Goal: Task Accomplishment & Management: Manage account settings

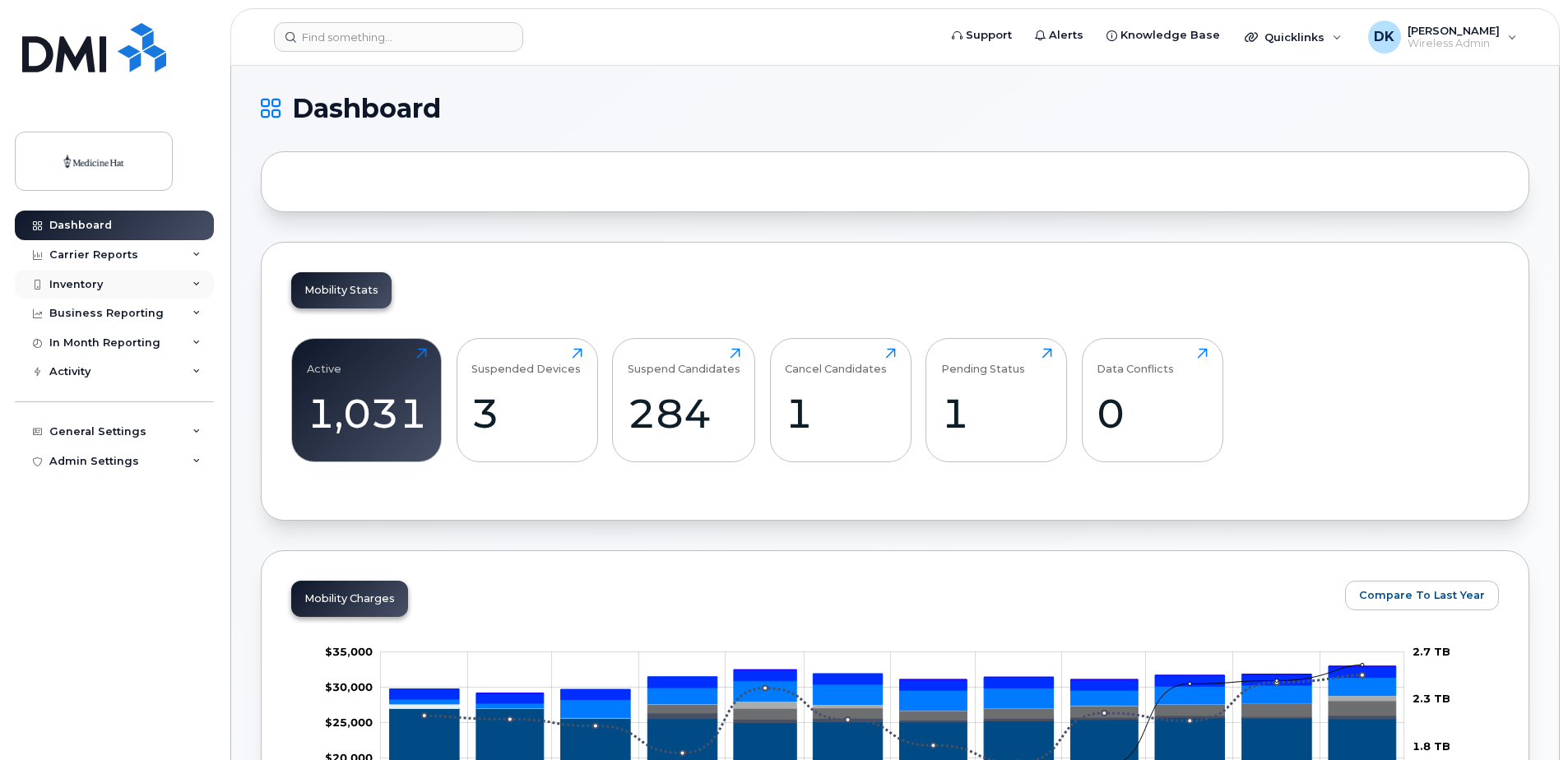
click at [115, 283] on div "Inventory" at bounding box center [114, 285] width 199 height 30
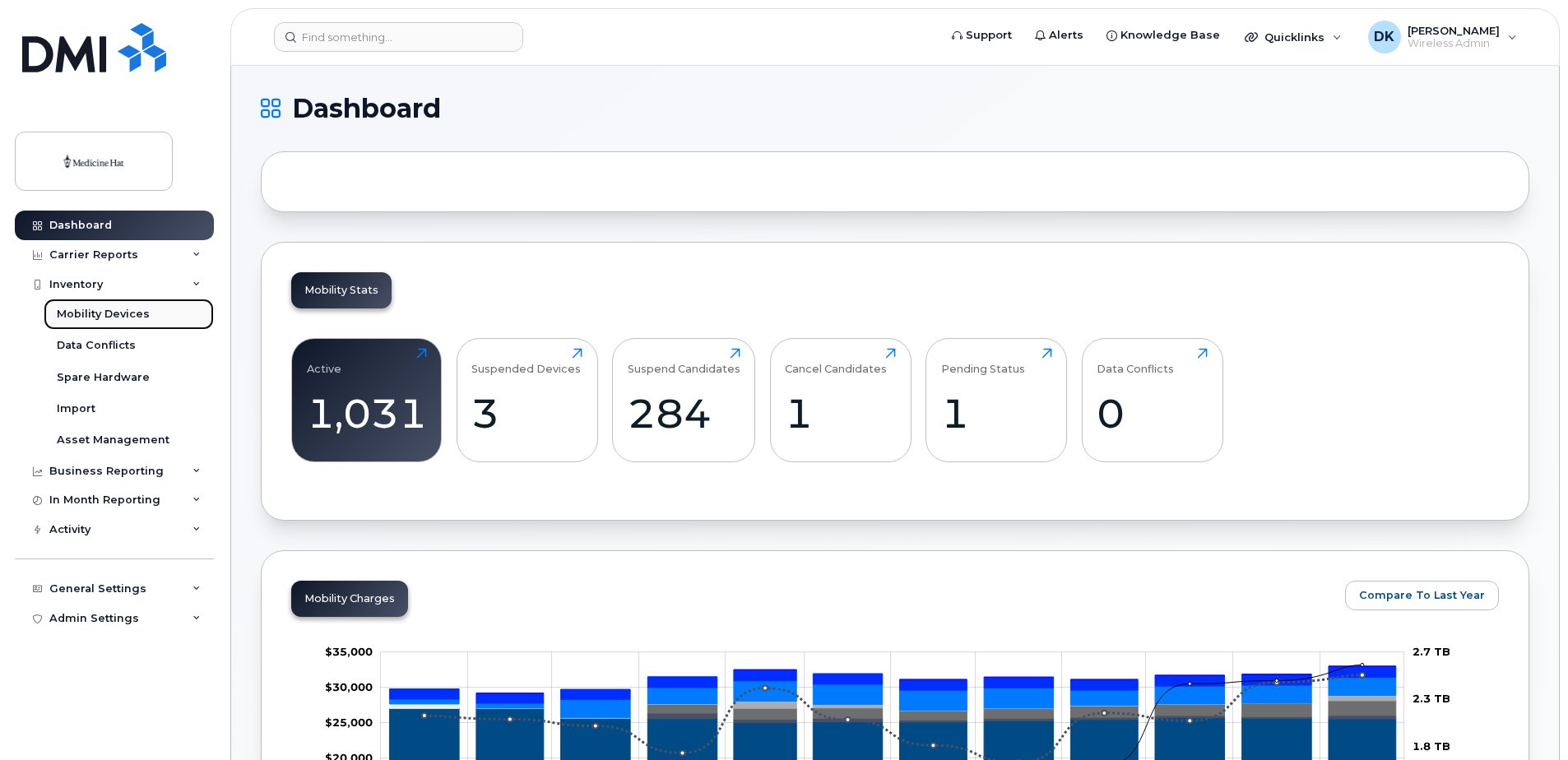
click at [105, 314] on div "Mobility Devices" at bounding box center [104, 314] width 93 height 15
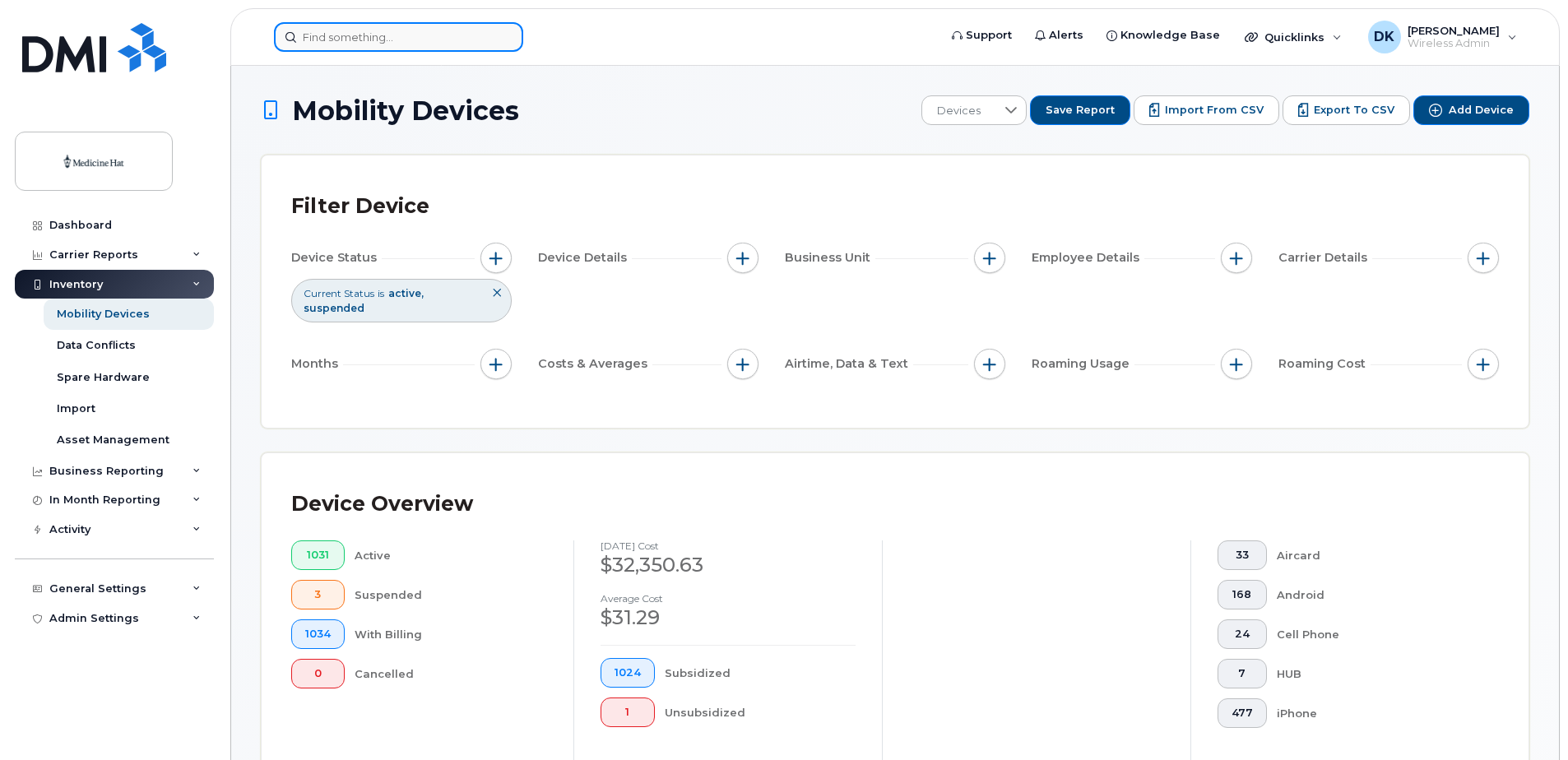
click at [441, 40] on input at bounding box center [399, 37] width 249 height 30
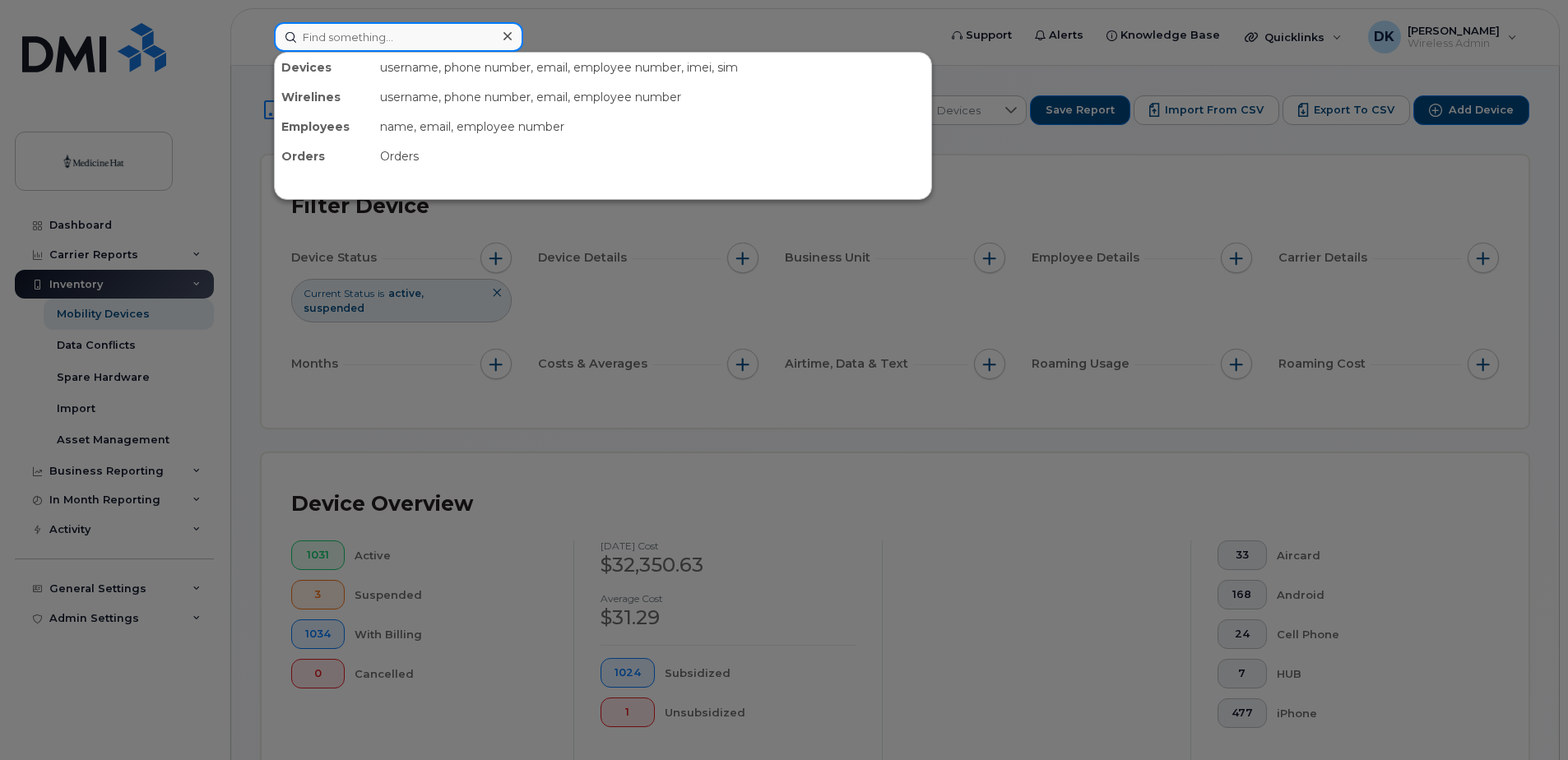
paste input "403-458-1238"
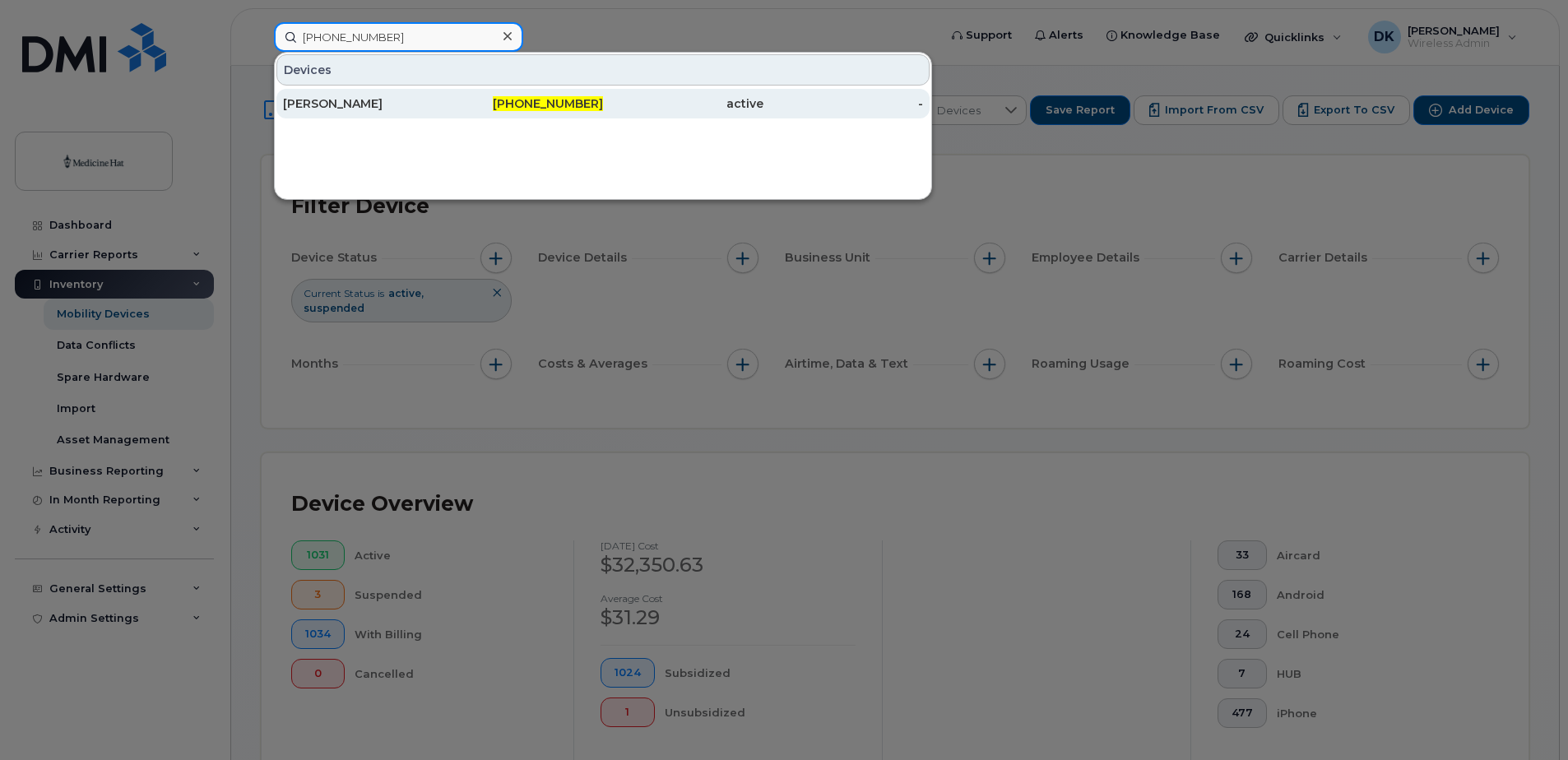
type input "403-458-1238"
click at [357, 111] on div "[PERSON_NAME]" at bounding box center [364, 104] width 161 height 17
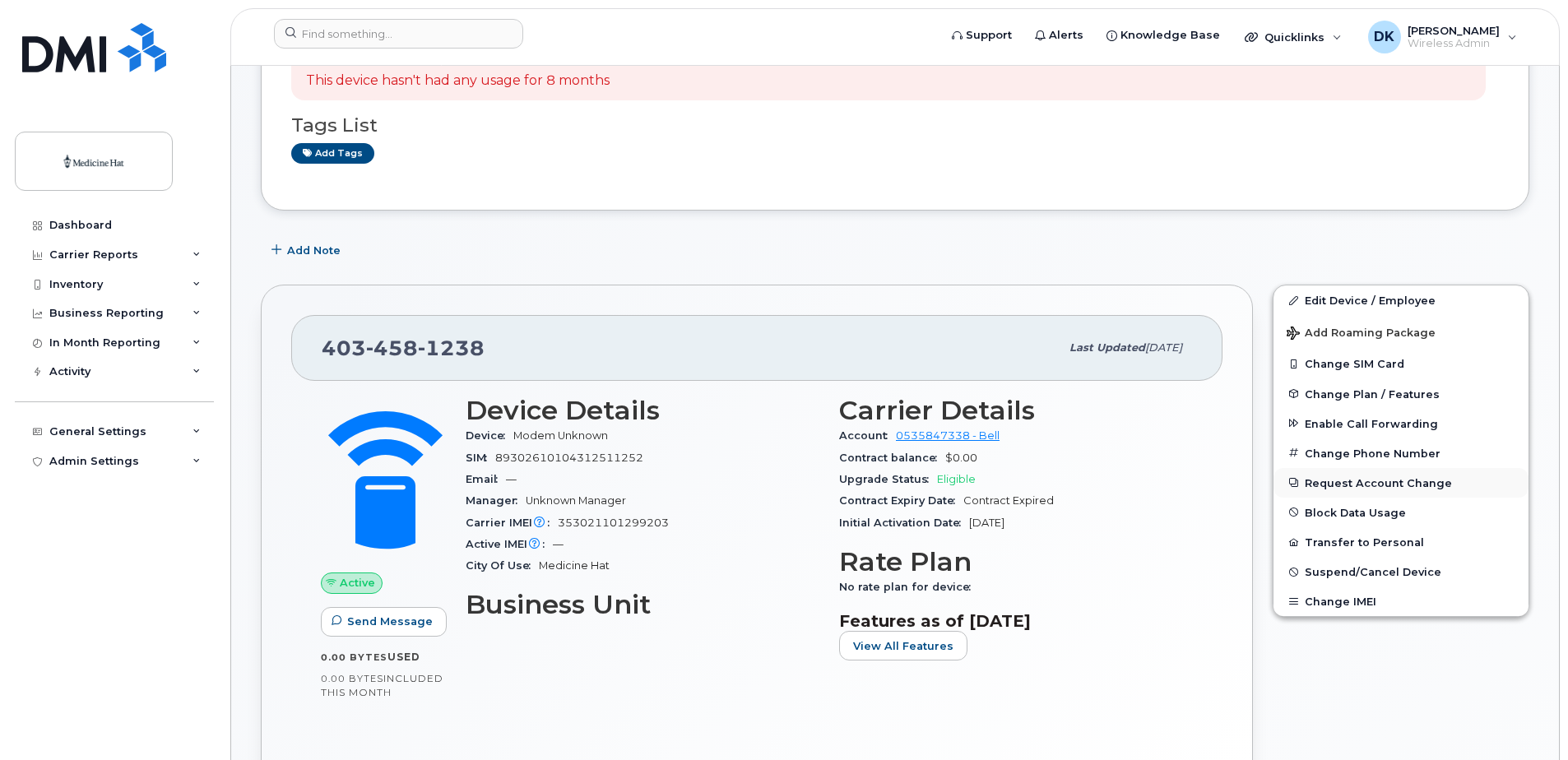
scroll to position [247, 0]
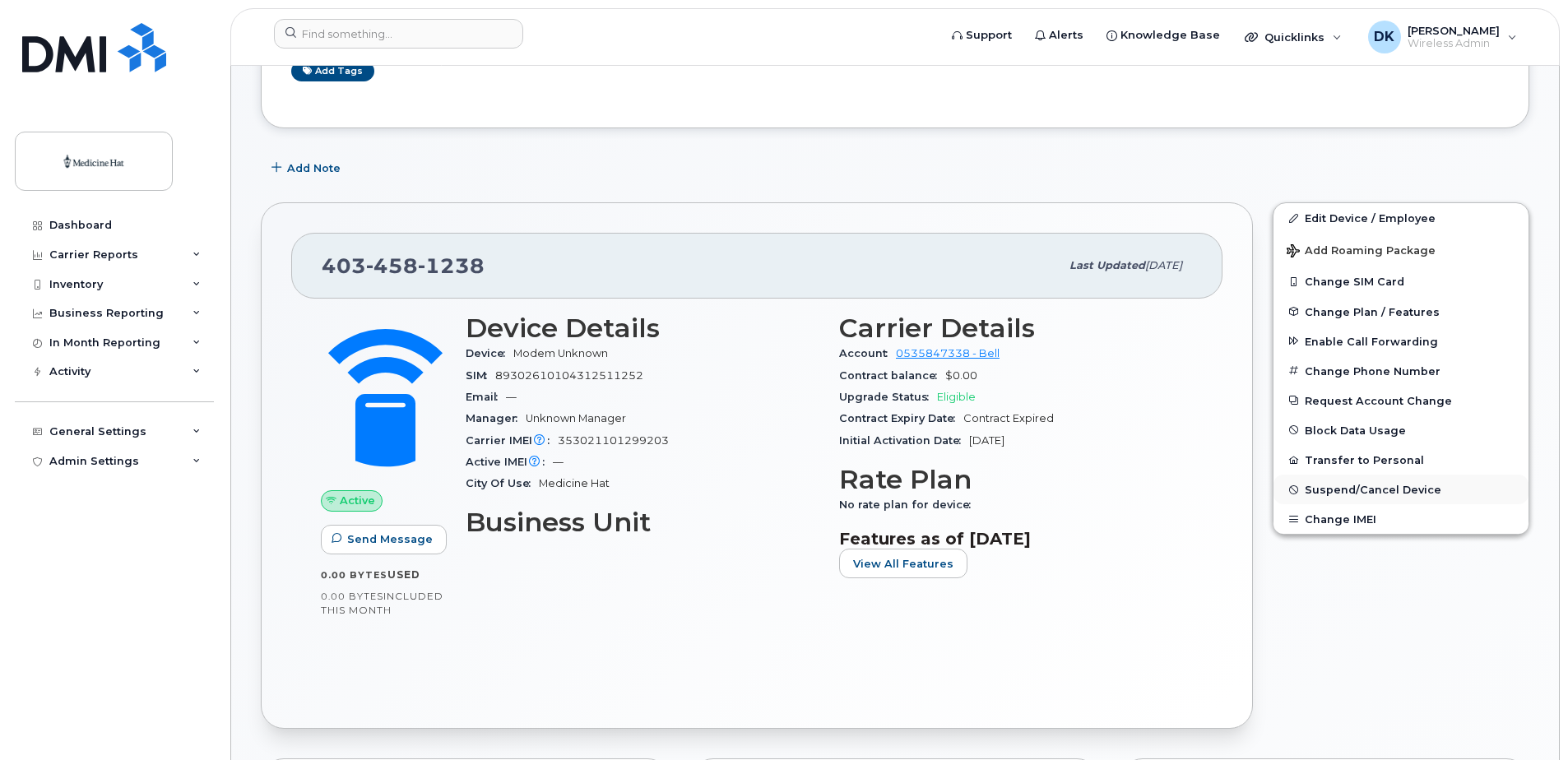
click at [1383, 493] on span "Suspend/Cancel Device" at bounding box center [1373, 490] width 137 height 12
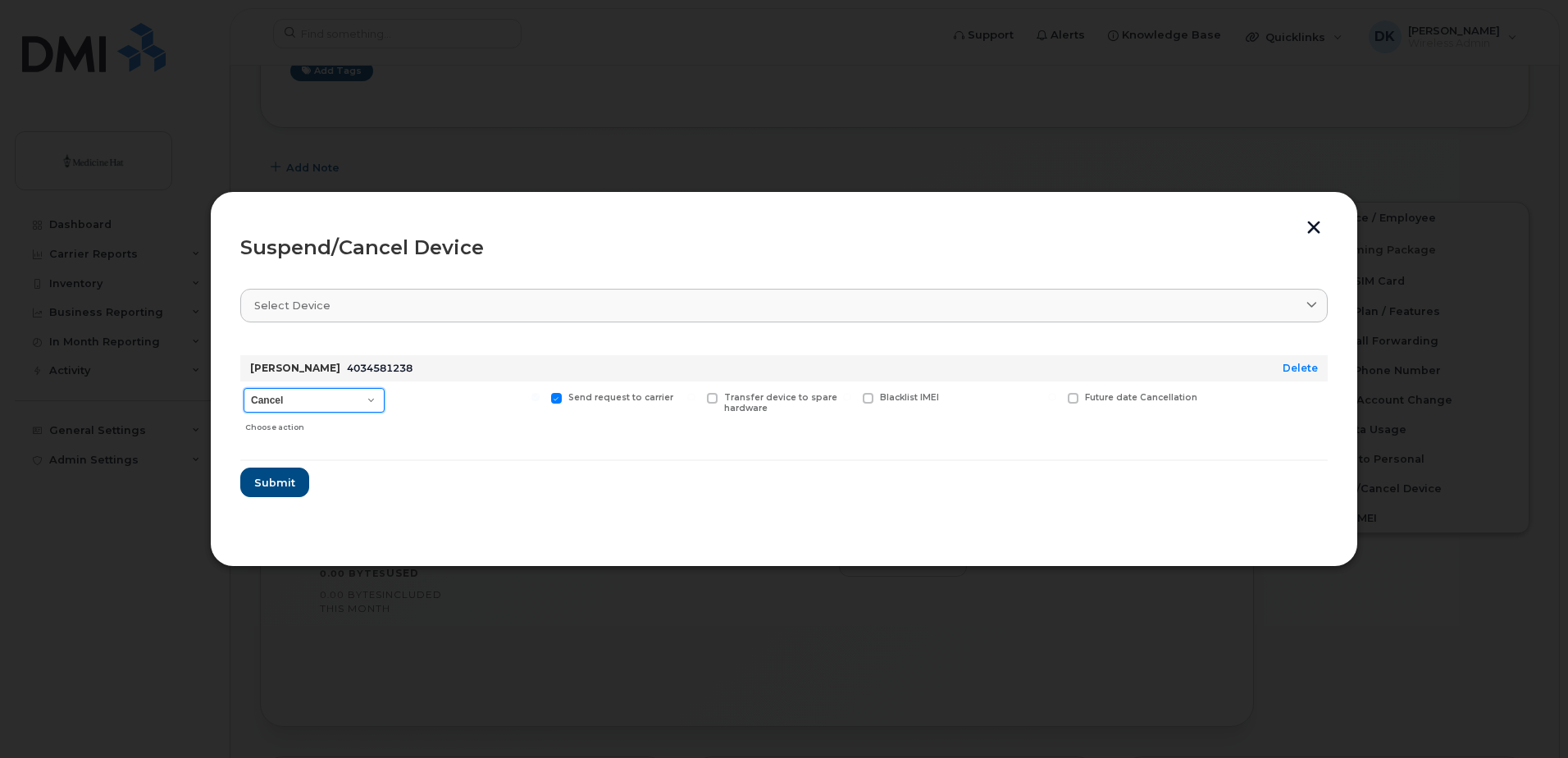
click at [378, 403] on select "Cancel Suspend - Extend Suspension Suspend - Reduced Rate Suspend - Full Rate S…" at bounding box center [314, 401] width 141 height 25
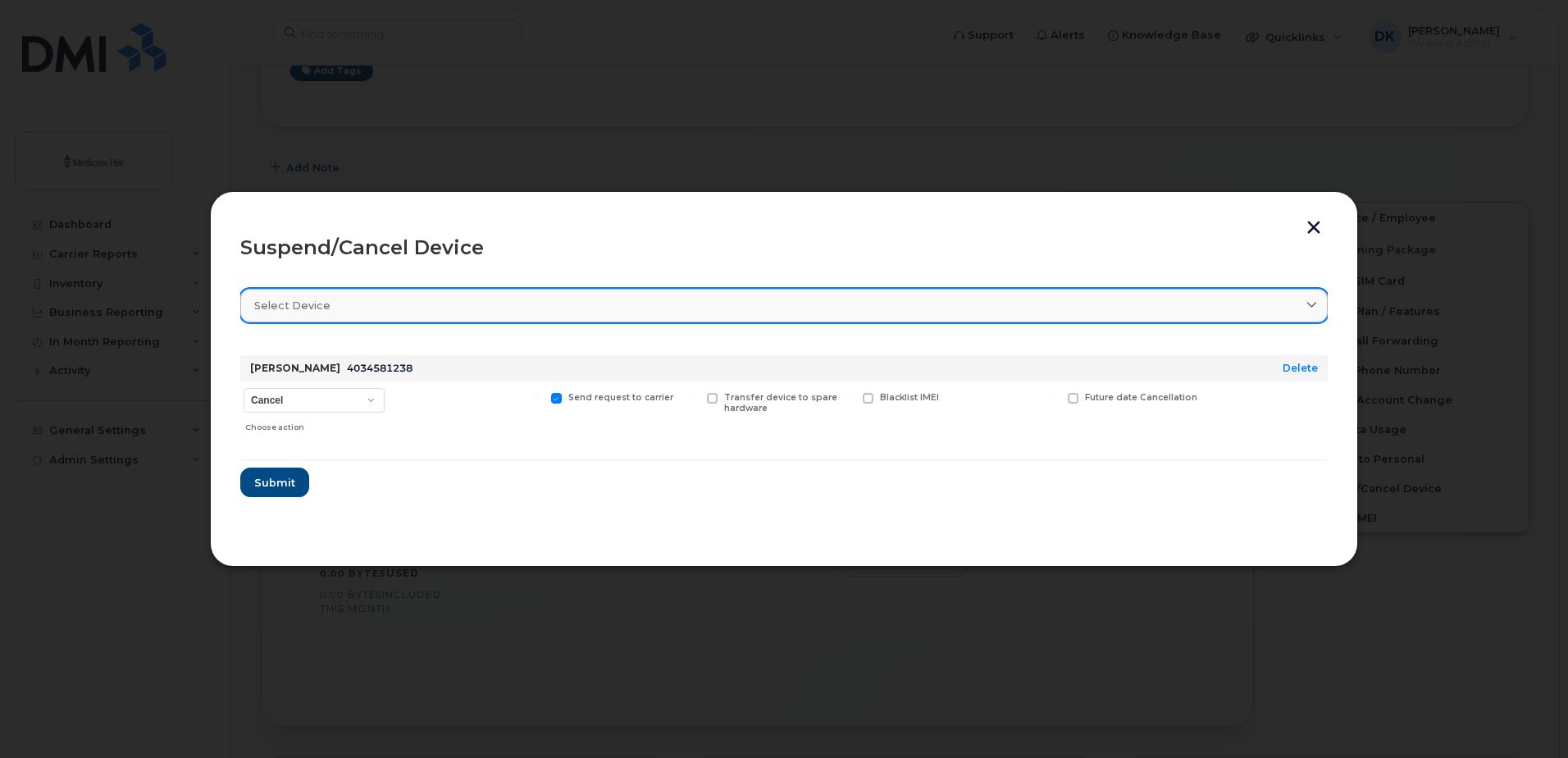
click at [1317, 300] on icon at bounding box center [1312, 305] width 11 height 11
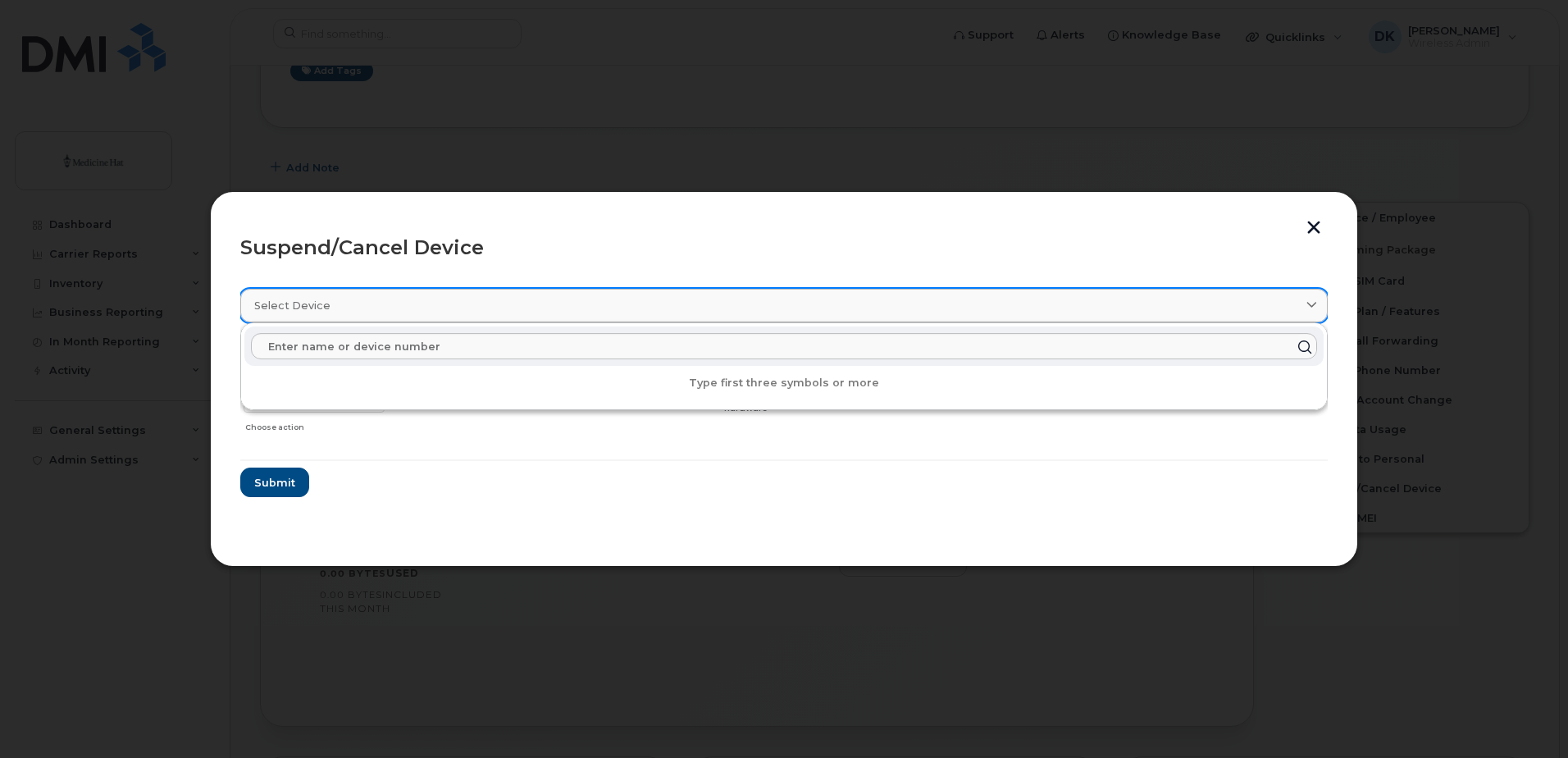
click at [1317, 300] on icon at bounding box center [1312, 305] width 11 height 11
click at [1305, 307] on span at bounding box center [1312, 305] width 16 height 16
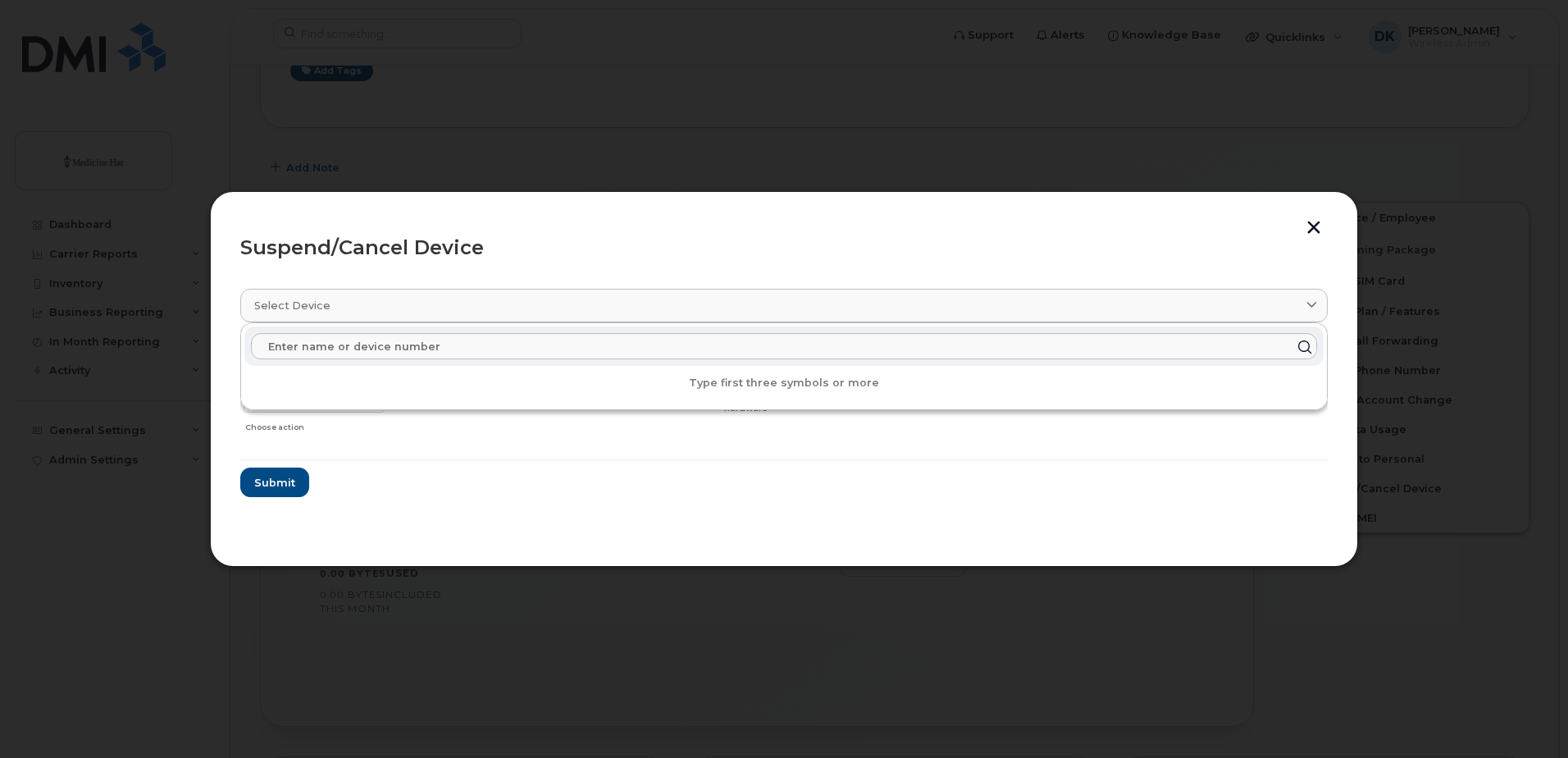
click at [889, 488] on form "[PERSON_NAME] 4034581238 Delete Cancel Suspend - Extend Suspension Suspend - Re…" at bounding box center [784, 420] width 1088 height 155
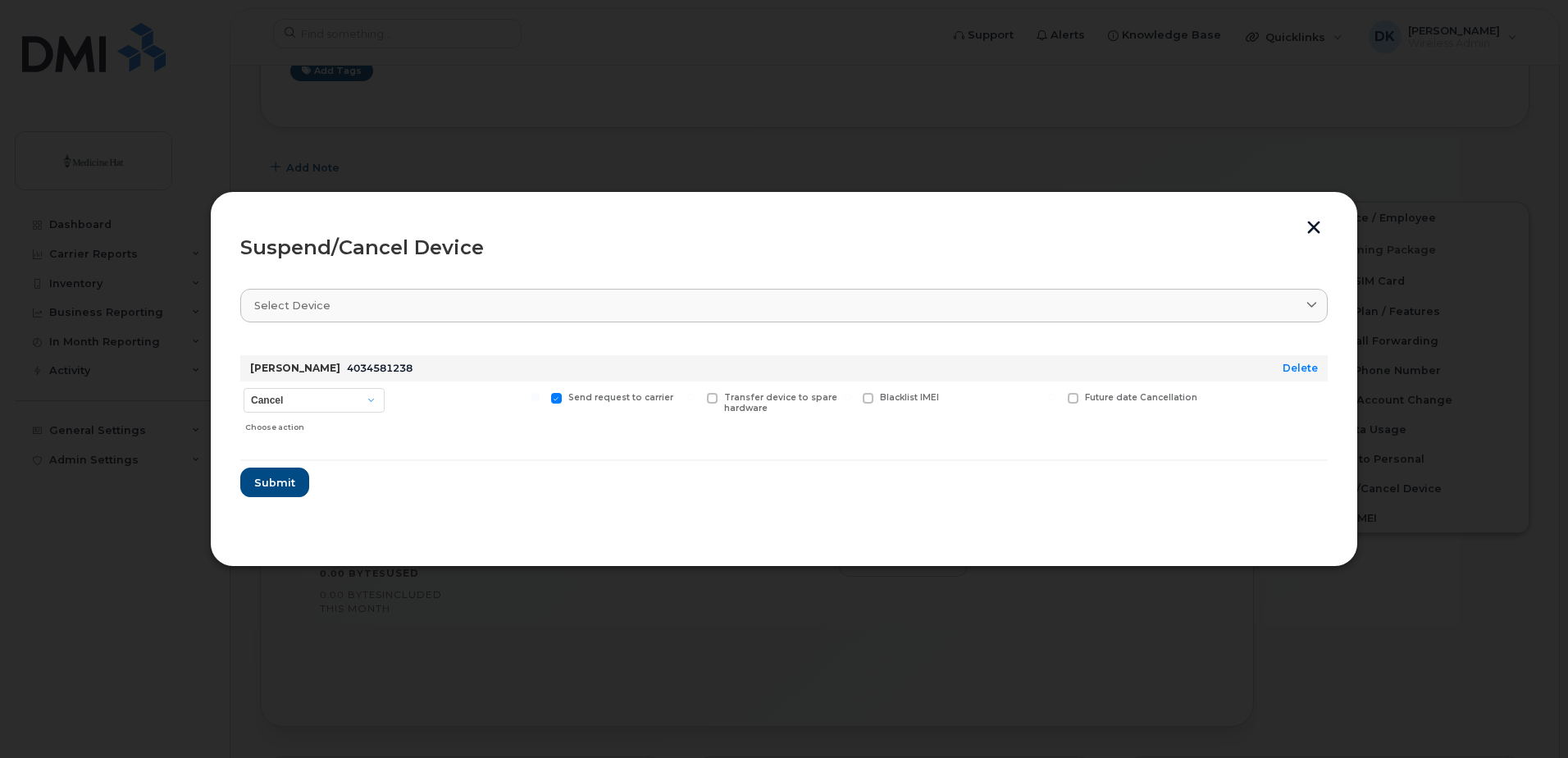
click at [430, 371] on div "[PERSON_NAME] 4034581238" at bounding box center [741, 369] width 988 height 26
click at [273, 475] on span "Submit" at bounding box center [274, 483] width 41 height 16
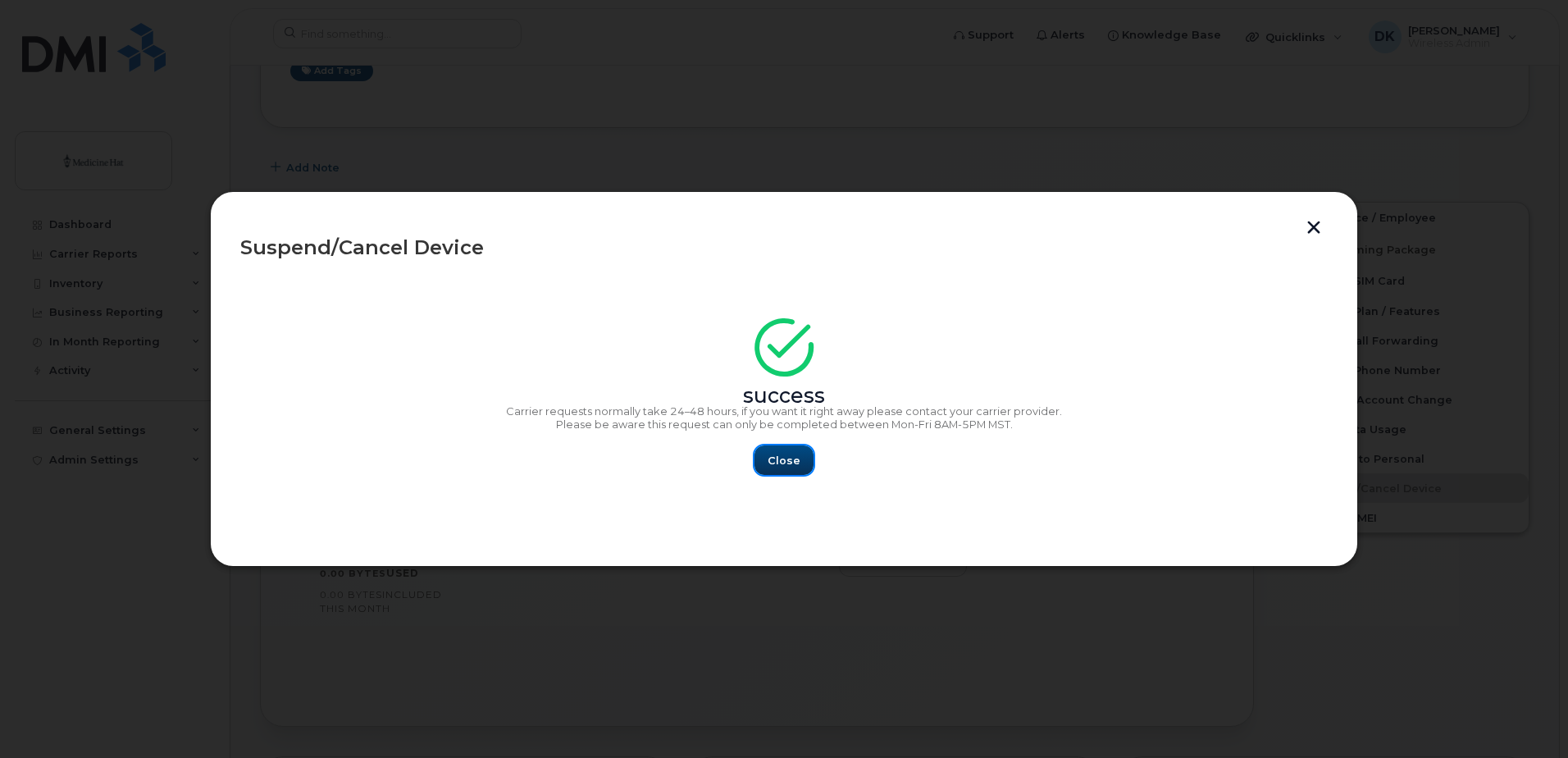
click at [782, 462] on span "Close" at bounding box center [784, 460] width 33 height 16
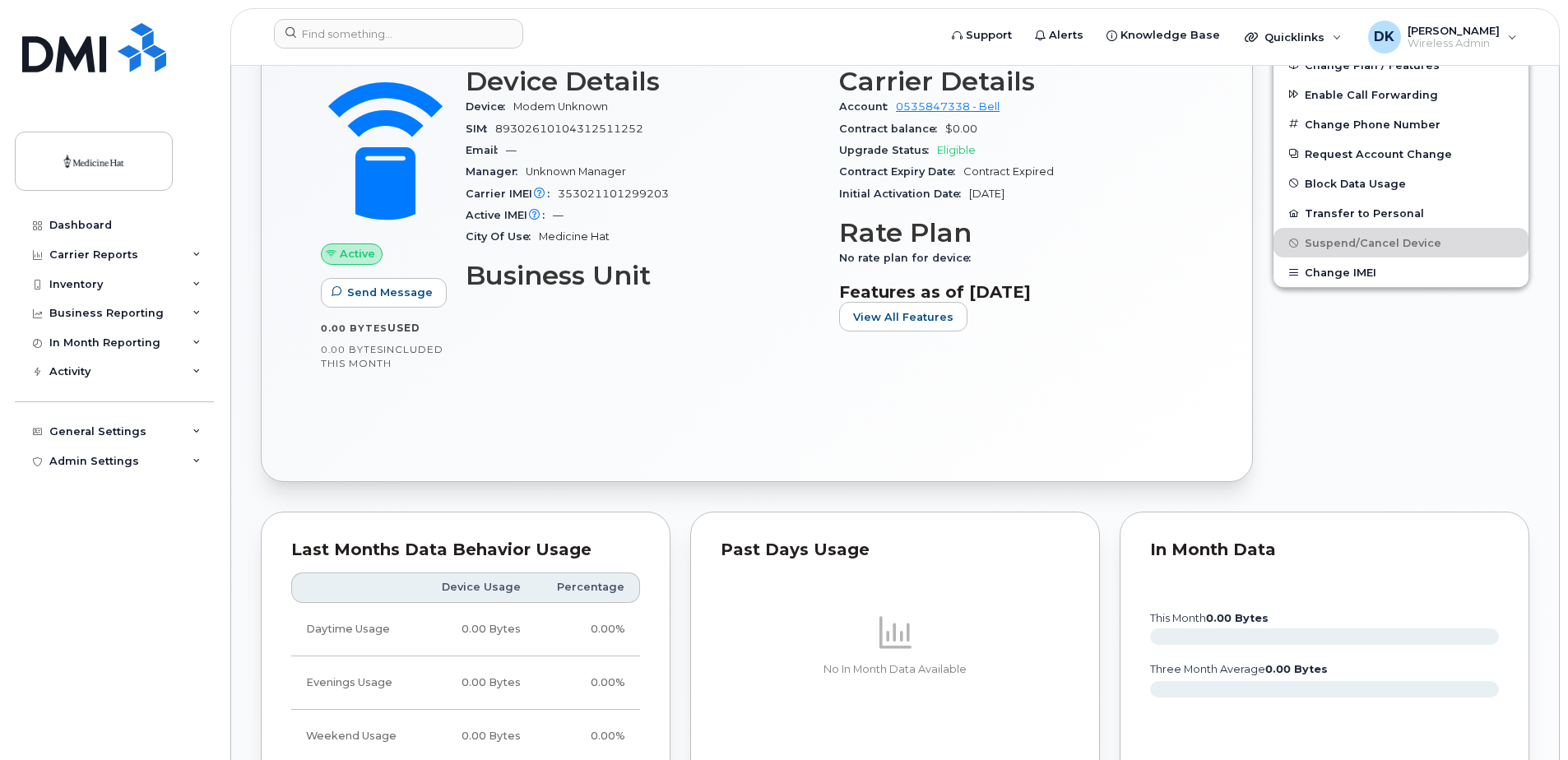
scroll to position [0, 0]
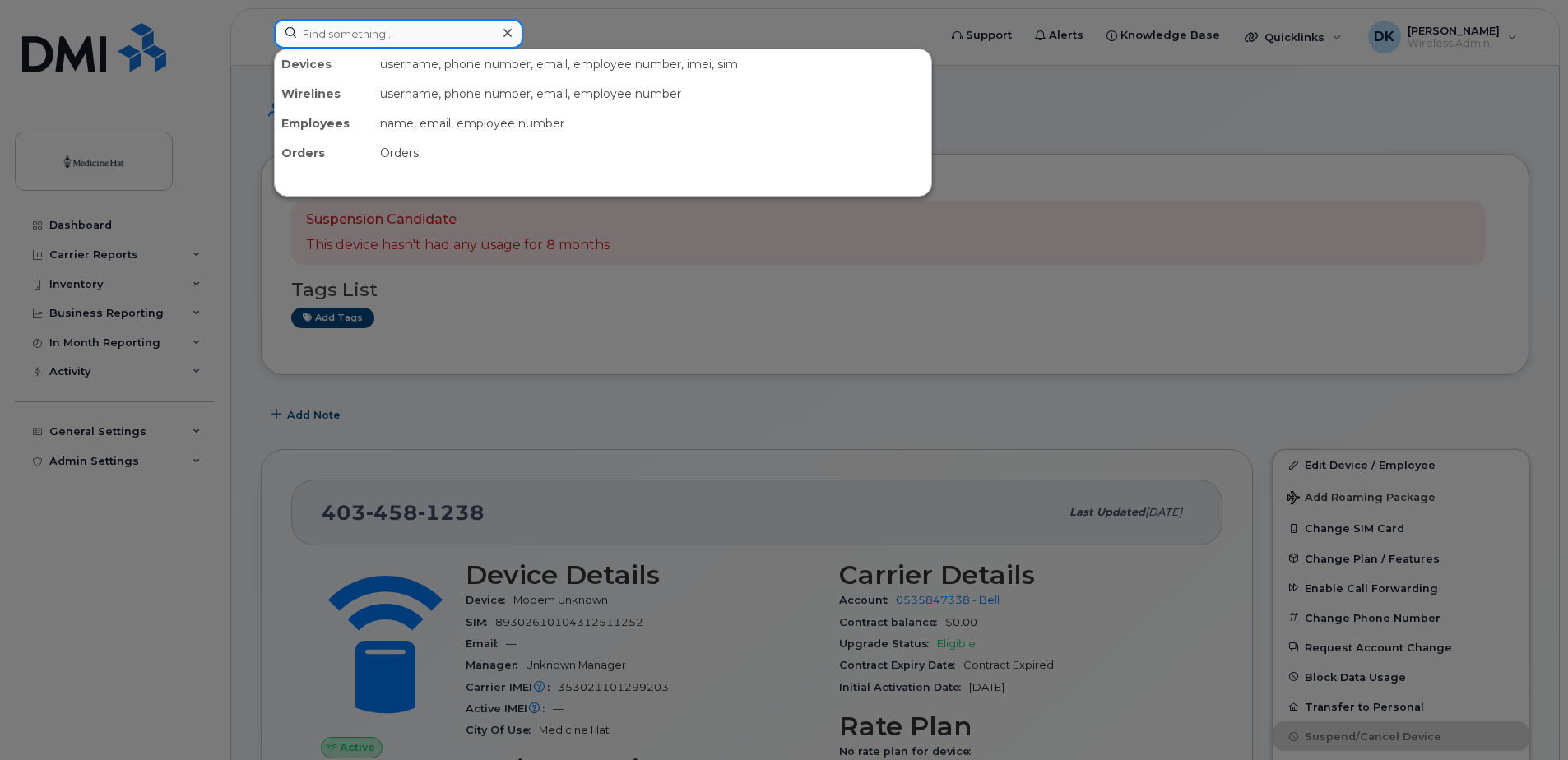
click at [428, 45] on input at bounding box center [399, 34] width 249 height 30
paste input "4035943075"
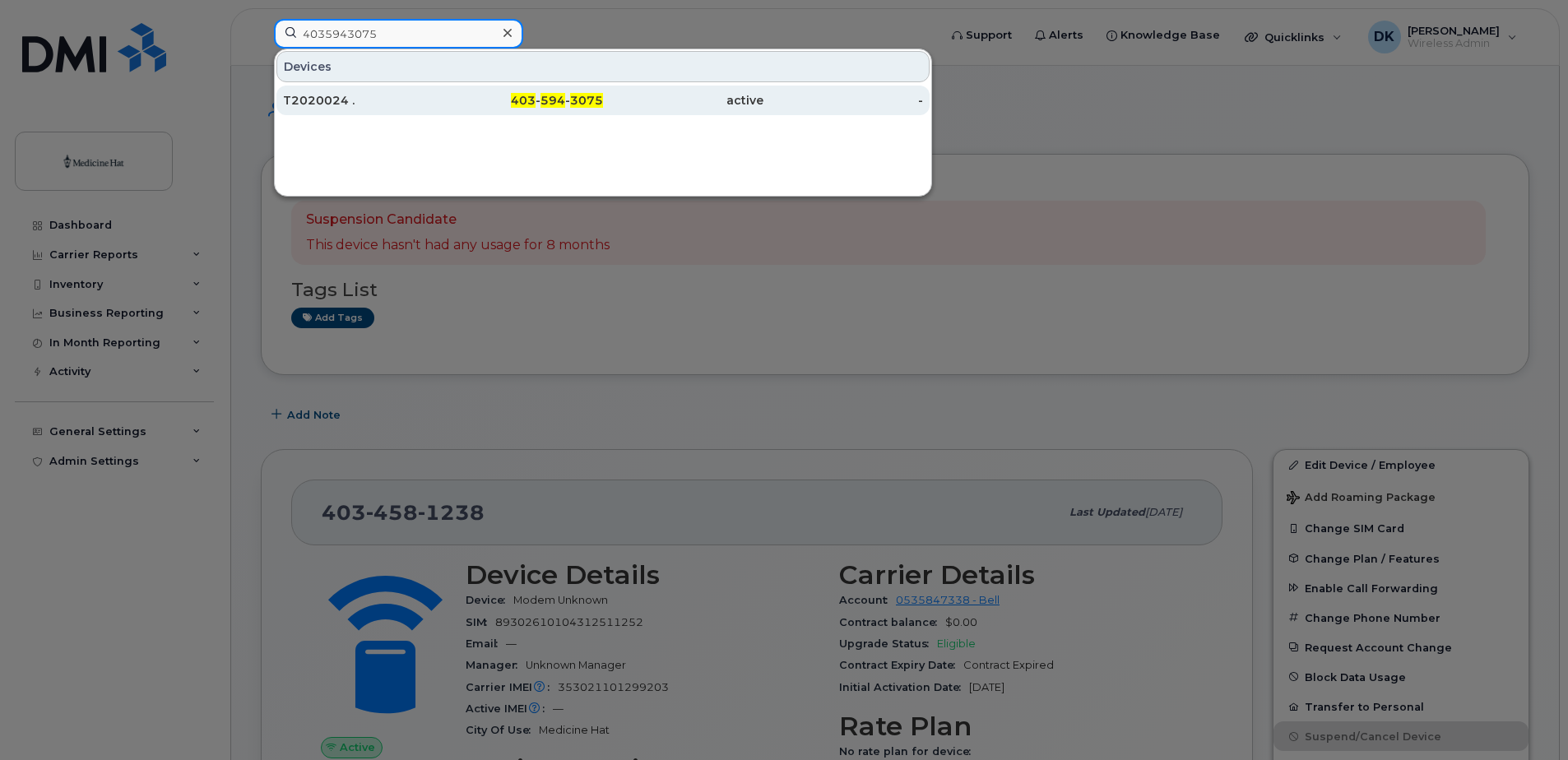
type input "4035943075"
click at [349, 99] on div "T2020024 ." at bounding box center [364, 100] width 161 height 17
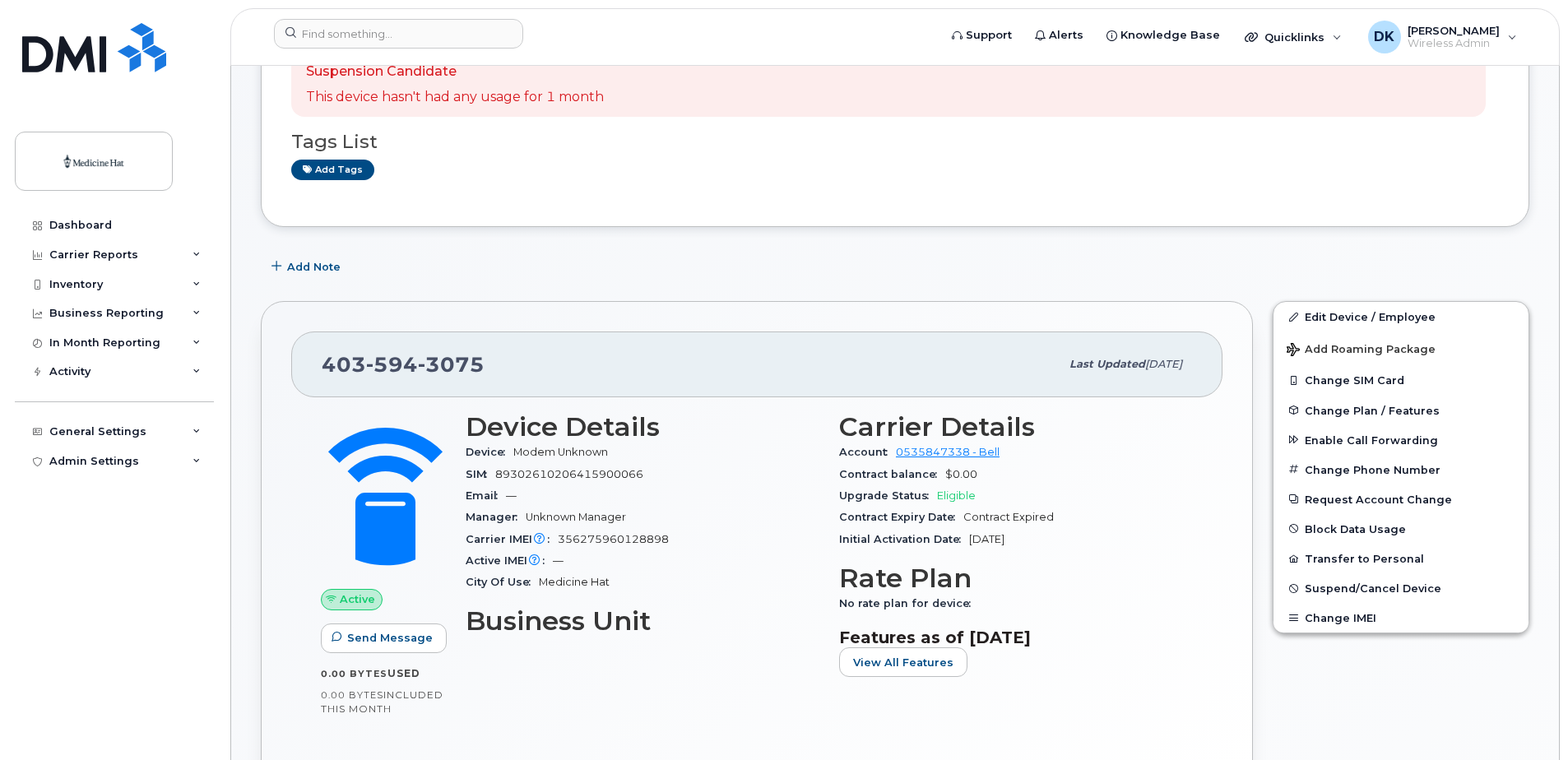
scroll to position [165, 0]
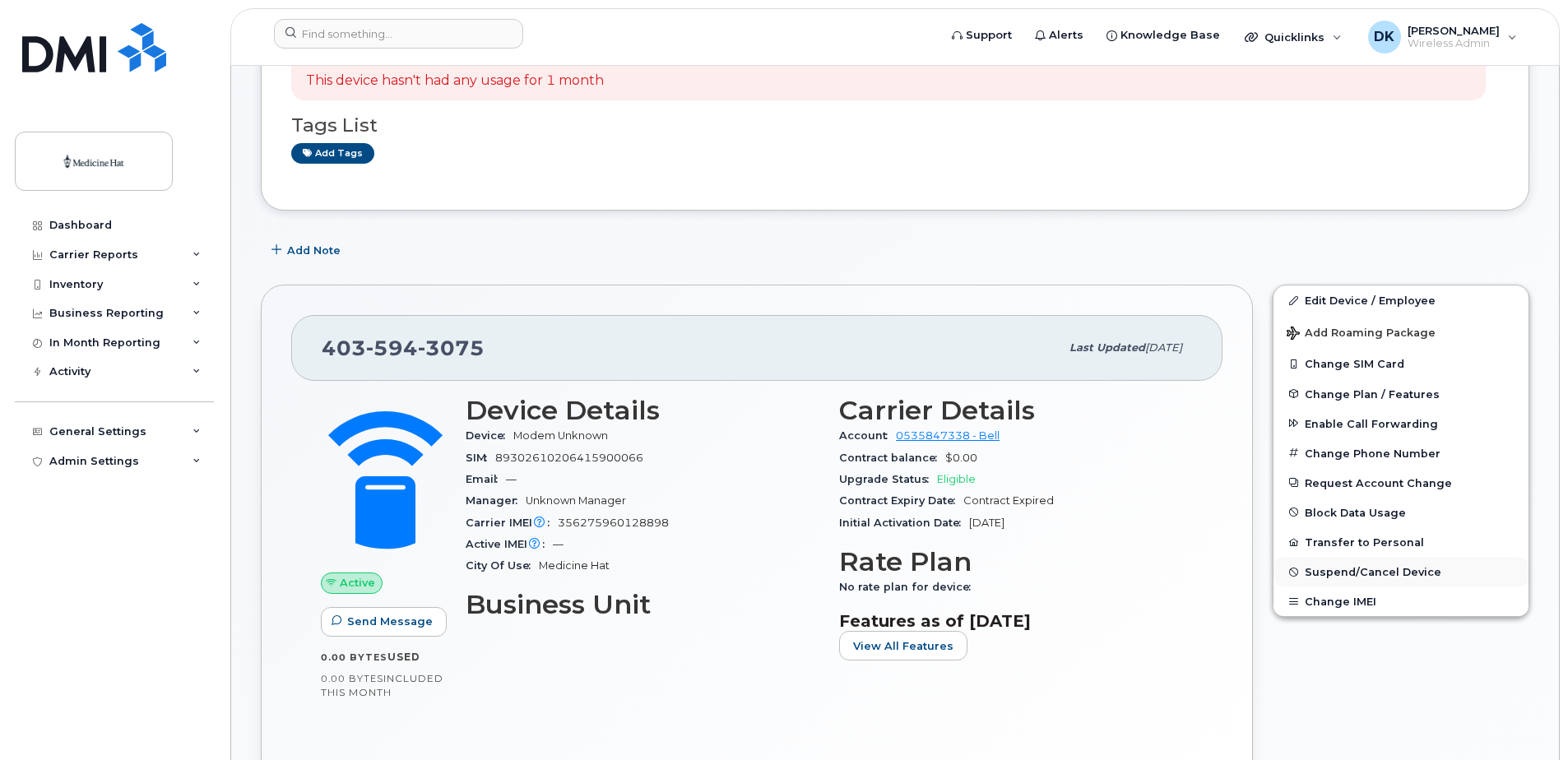
click at [1312, 566] on span "Suspend/Cancel Device" at bounding box center [1373, 572] width 137 height 12
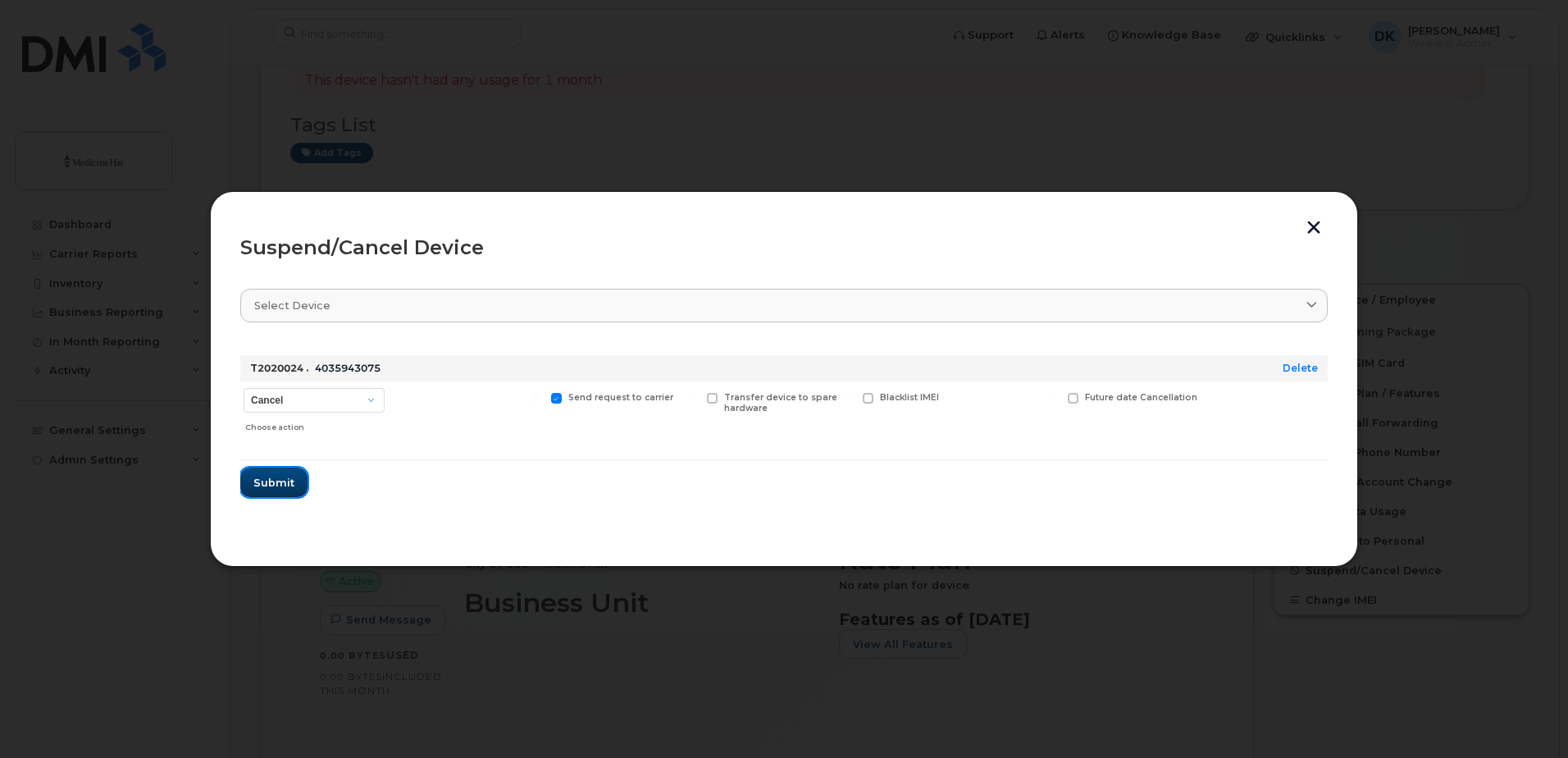
click at [263, 489] on span "Submit" at bounding box center [274, 483] width 41 height 16
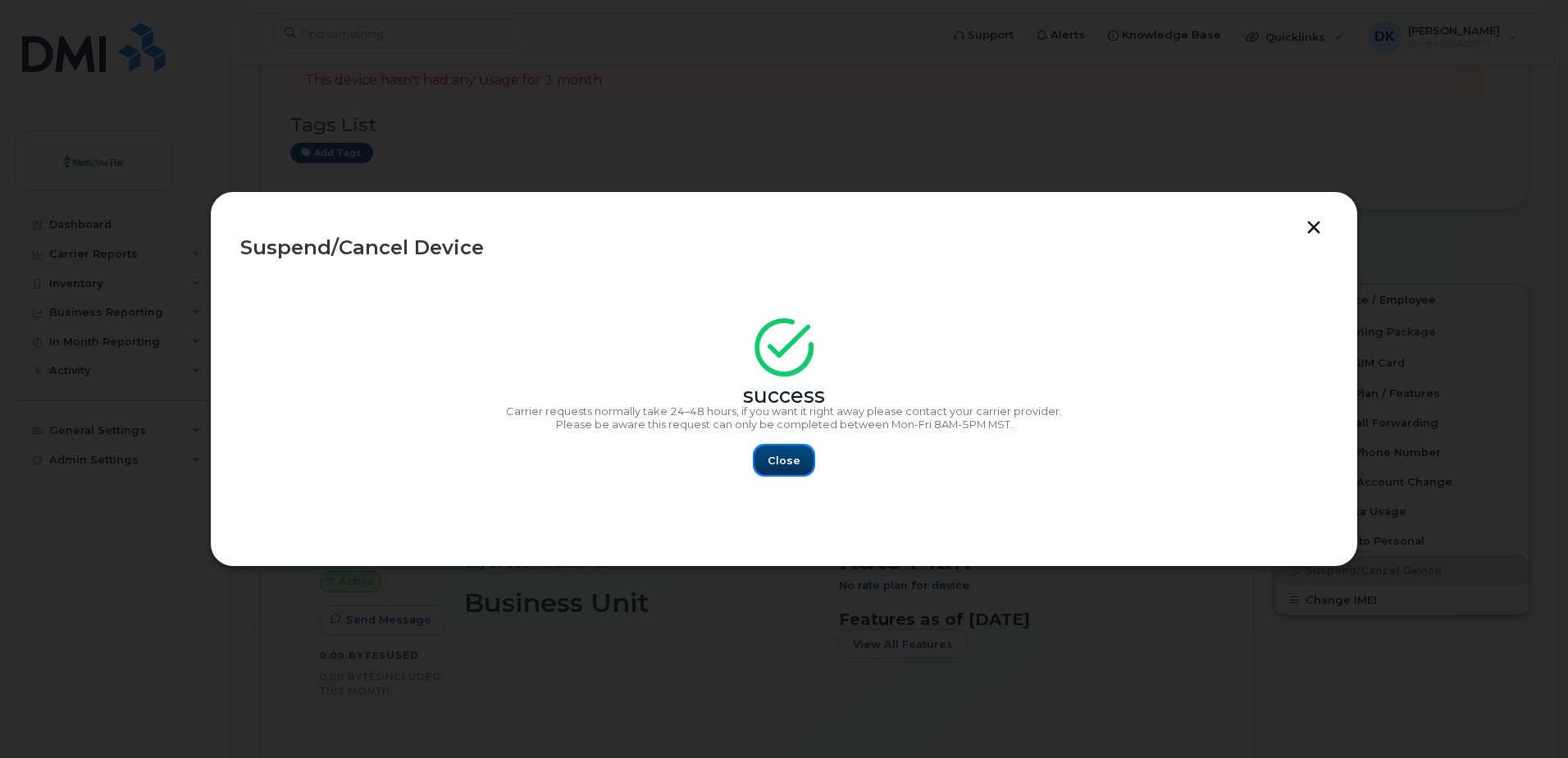
click at [800, 455] on button "Close" at bounding box center [783, 460] width 59 height 30
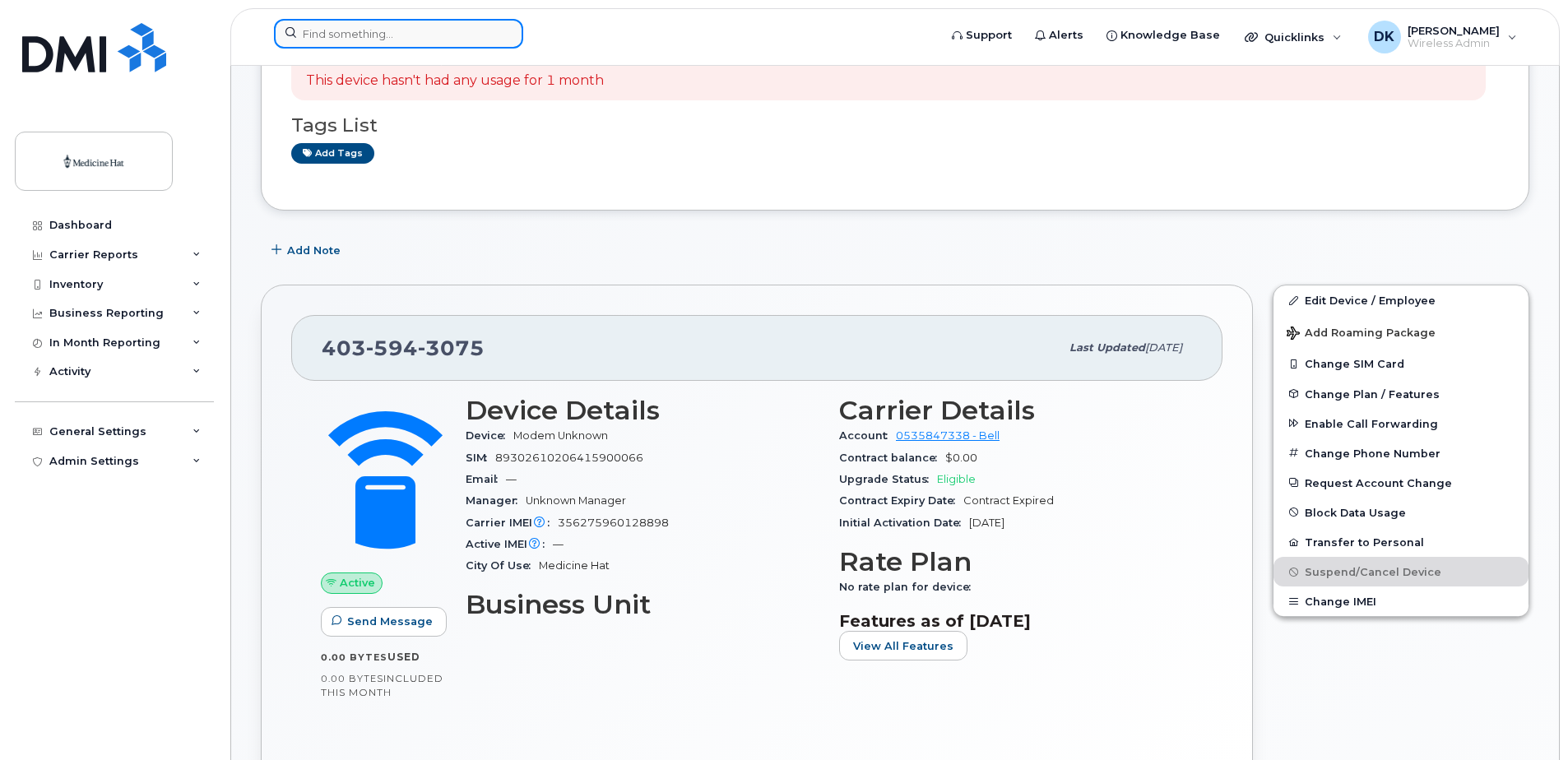
click at [304, 25] on input at bounding box center [399, 34] width 249 height 30
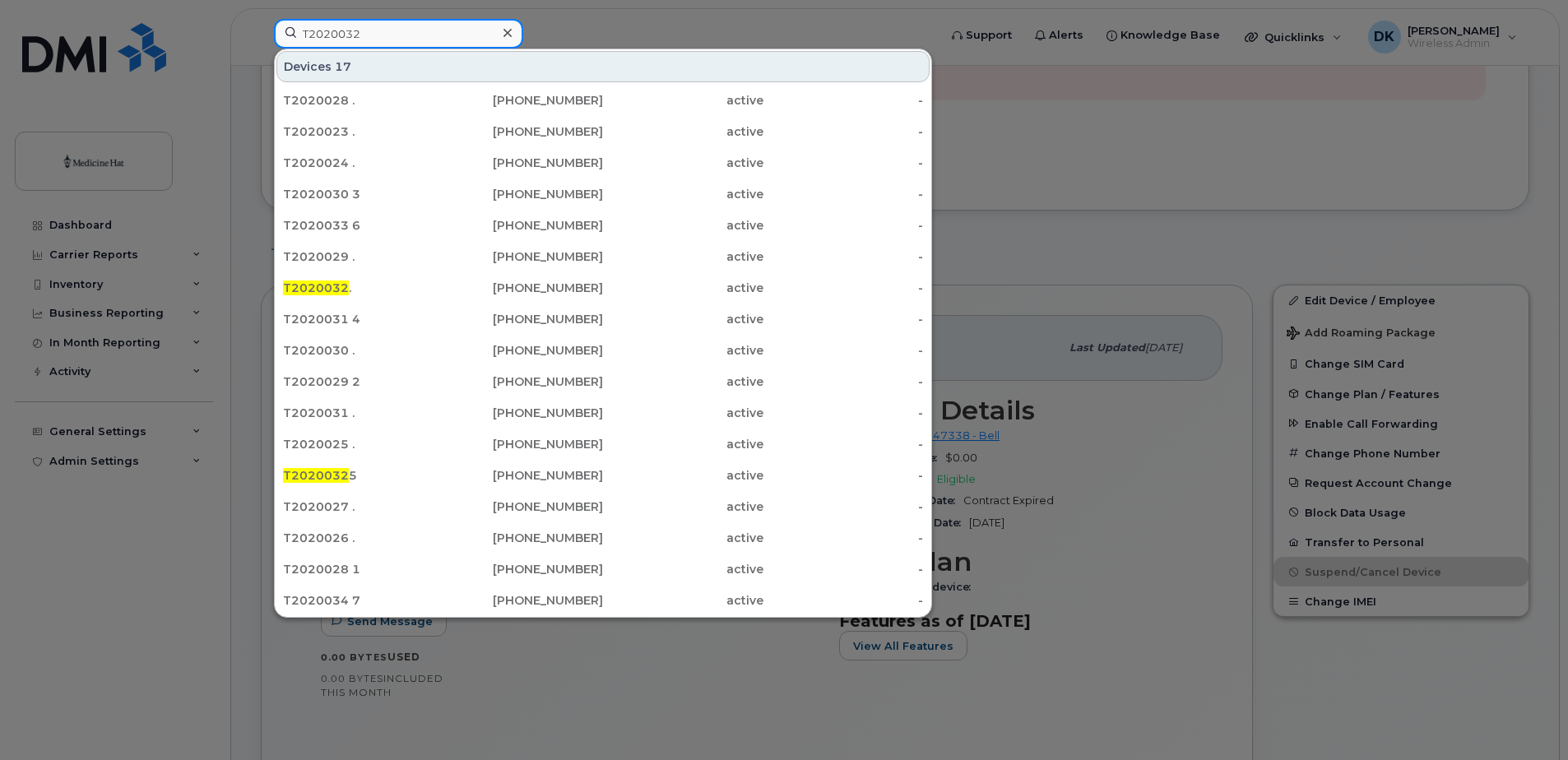
type input "T2020032"
